Goal: Navigation & Orientation: Find specific page/section

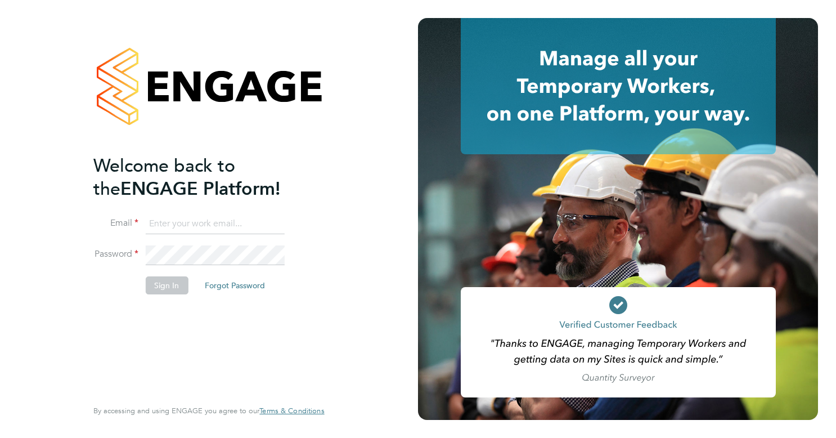
type input "[PERSON_NAME][EMAIL_ADDRESS][PERSON_NAME][DOMAIN_NAME]"
click at [155, 289] on button "Sign In" at bounding box center [166, 285] width 43 height 18
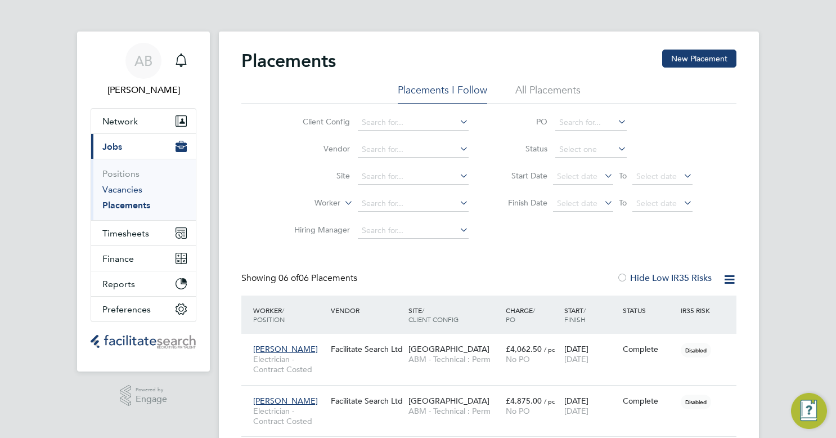
click at [119, 186] on link "Vacancies" at bounding box center [122, 189] width 40 height 11
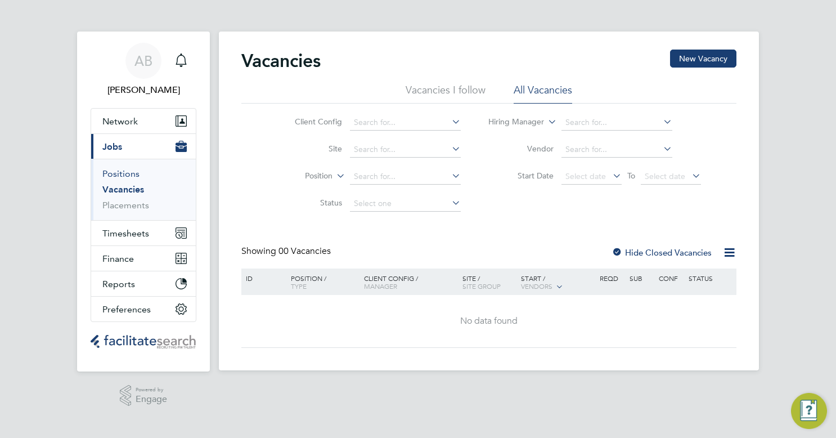
click at [115, 175] on link "Positions" at bounding box center [120, 173] width 37 height 11
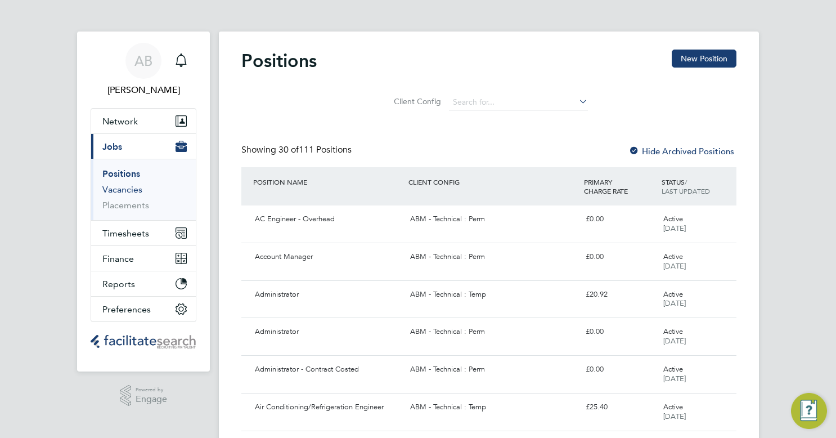
click at [120, 188] on link "Vacancies" at bounding box center [122, 189] width 40 height 11
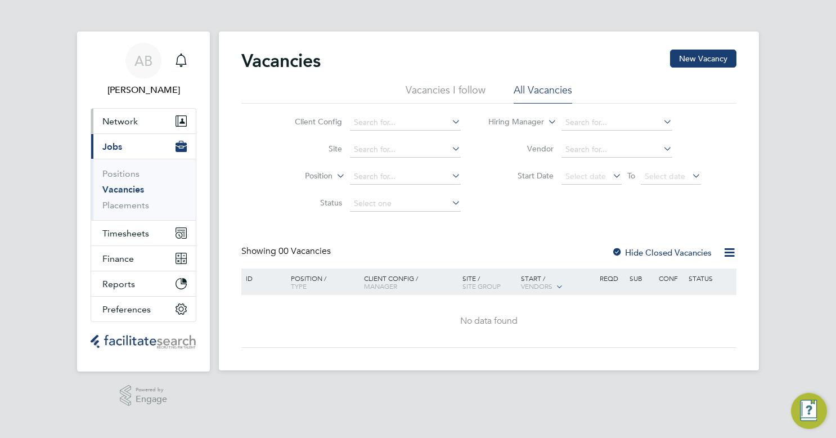
click at [124, 117] on span "Network" at bounding box center [119, 121] width 35 height 11
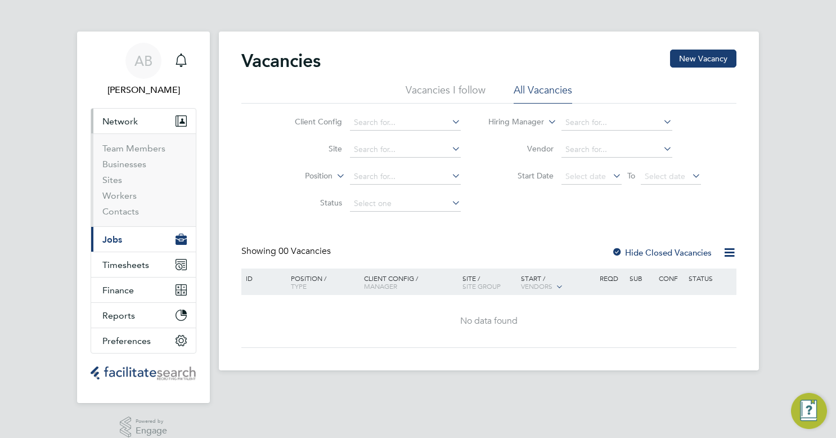
click at [132, 240] on button "Current page: Jobs" at bounding box center [143, 239] width 105 height 25
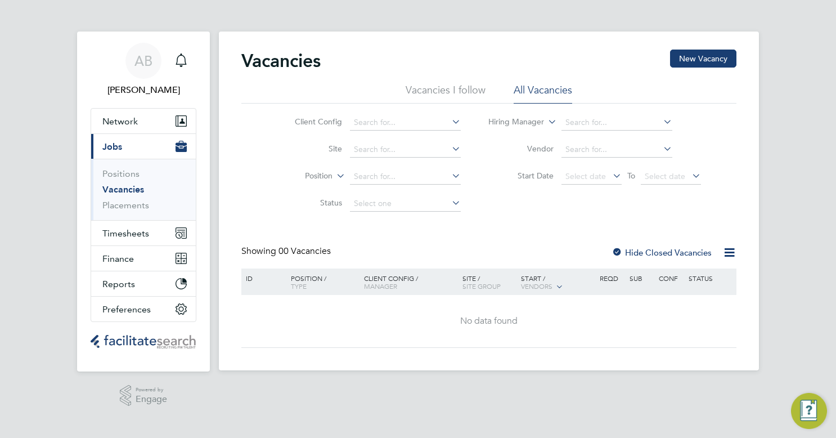
click at [123, 188] on link "Vacancies" at bounding box center [123, 189] width 42 height 11
